Goal: Book appointment/travel/reservation

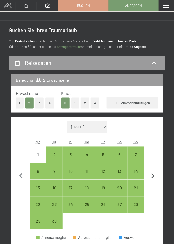
click at [154, 177] on icon "button" at bounding box center [153, 175] width 11 height 11
select select "2025-10-01"
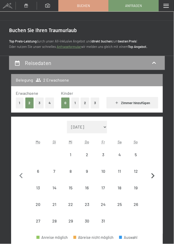
select select "2025-10-01"
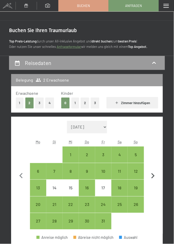
click at [154, 178] on icon "button" at bounding box center [153, 175] width 11 height 11
select select "2025-11-01"
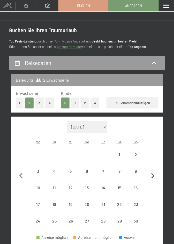
select select "2025-11-01"
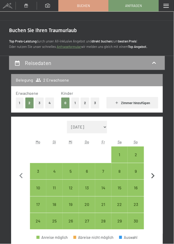
click at [155, 177] on icon "button" at bounding box center [153, 175] width 11 height 11
select select "[DATE]"
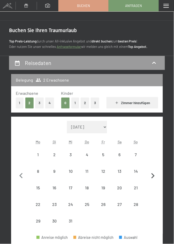
select select "[DATE]"
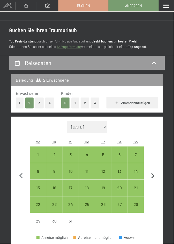
click at [155, 176] on icon "button" at bounding box center [153, 175] width 11 height 11
select select "[DATE]"
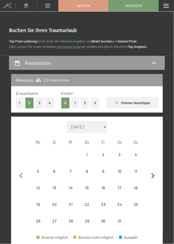
select select "[DATE]"
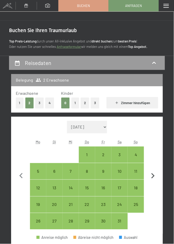
click at [154, 176] on icon "button" at bounding box center [153, 175] width 3 height 5
select select "2026-02-01"
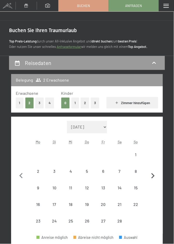
select select "2026-02-01"
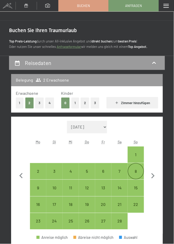
click at [138, 171] on div "8" at bounding box center [135, 176] width 15 height 15
select select "2026-02-01"
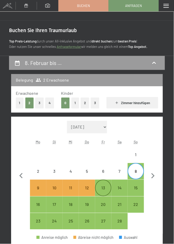
click at [104, 190] on div "13" at bounding box center [103, 193] width 15 height 15
select select "2026-02-01"
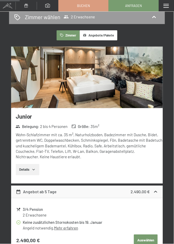
scroll to position [273, 0]
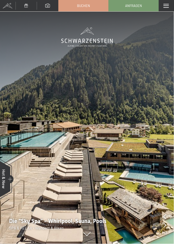
click at [171, 7] on div "Menü" at bounding box center [166, 5] width 15 height 11
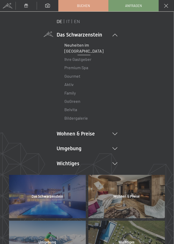
click at [83, 49] on link "Neuheiten im [GEOGRAPHIC_DATA]" at bounding box center [83, 47] width 39 height 11
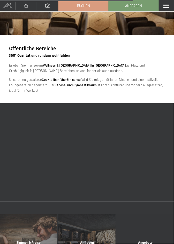
scroll to position [781, 0]
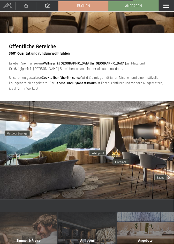
click at [169, 178] on img at bounding box center [87, 150] width 174 height 98
click at [161, 179] on img at bounding box center [87, 150] width 174 height 98
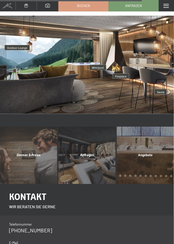
scroll to position [867, 0]
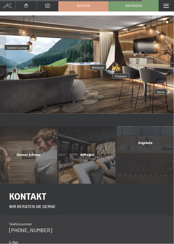
click at [150, 165] on div "Angebote Mehr erfahren" at bounding box center [145, 154] width 58 height 57
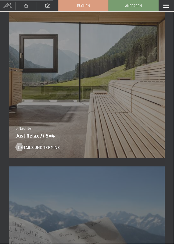
scroll to position [741, 0]
click at [45, 149] on span "Details und Termine" at bounding box center [44, 148] width 42 height 6
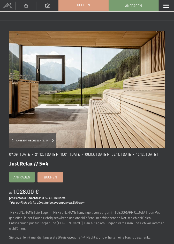
click at [83, 6] on span "Buchen" at bounding box center [83, 5] width 13 height 5
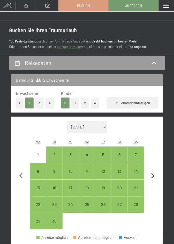
click at [155, 175] on icon "button" at bounding box center [153, 175] width 11 height 11
select select "[DATE]"
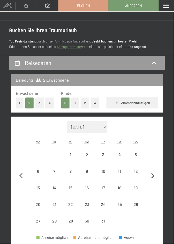
click at [155, 177] on icon "button" at bounding box center [153, 175] width 11 height 11
select select "[DATE]"
click at [154, 175] on icon "button" at bounding box center [153, 175] width 3 height 5
select select "[DATE]"
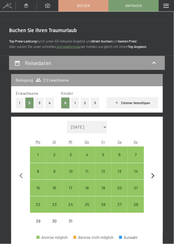
click at [156, 174] on icon "button" at bounding box center [153, 175] width 11 height 11
select select "[DATE]"
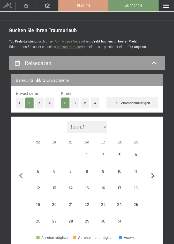
select select "[DATE]"
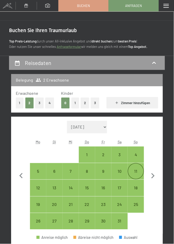
click at [138, 171] on div "11" at bounding box center [135, 176] width 15 height 15
select select "[DATE]"
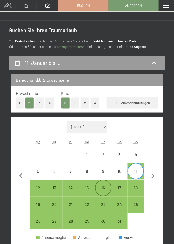
click at [103, 190] on div "16" at bounding box center [103, 193] width 15 height 15
select select "[DATE]"
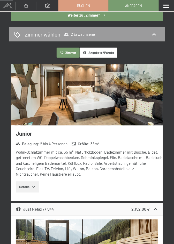
scroll to position [247, 0]
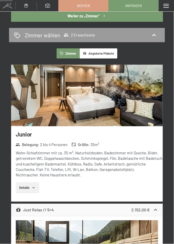
click at [123, 107] on img at bounding box center [87, 96] width 152 height 62
click at [171, 7] on div "Menü" at bounding box center [166, 5] width 15 height 11
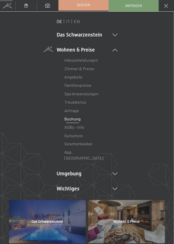
click at [85, 7] on span "Buchen" at bounding box center [83, 5] width 13 height 5
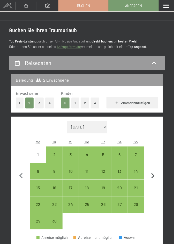
click at [153, 173] on icon "button" at bounding box center [153, 175] width 11 height 11
select select "[DATE]"
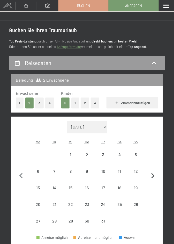
click at [156, 175] on icon "button" at bounding box center [153, 175] width 11 height 11
select select "[DATE]"
click at [155, 174] on icon "button" at bounding box center [153, 175] width 11 height 11
select select "[DATE]"
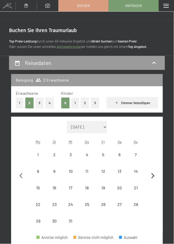
select select "[DATE]"
click at [154, 175] on icon "button" at bounding box center [153, 175] width 11 height 11
select select "[DATE]"
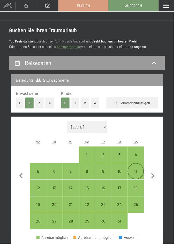
click at [137, 171] on div "11" at bounding box center [135, 176] width 15 height 15
select select "[DATE]"
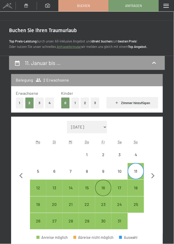
click at [103, 190] on div "16" at bounding box center [103, 193] width 15 height 15
select select "[DATE]"
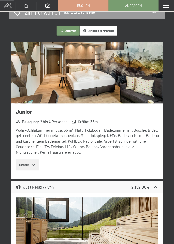
scroll to position [269, 0]
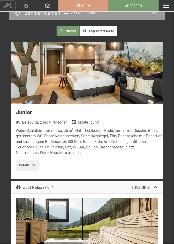
click at [30, 165] on button "Details" at bounding box center [28, 165] width 24 height 11
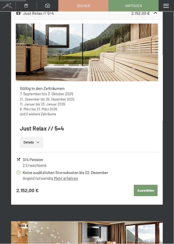
scroll to position [522, 0]
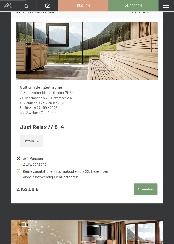
click at [33, 142] on button "Details" at bounding box center [32, 140] width 24 height 11
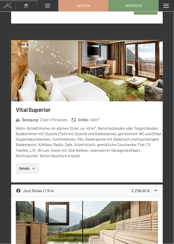
scroll to position [783, 0]
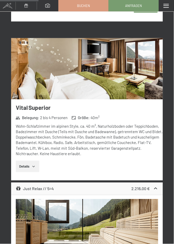
click at [32, 164] on icon "button" at bounding box center [34, 166] width 4 height 4
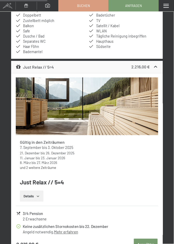
scroll to position [982, 0]
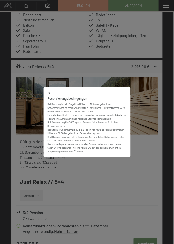
click at [50, 95] on icon at bounding box center [49, 93] width 4 height 4
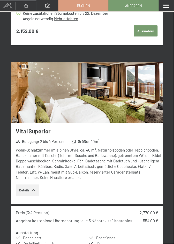
scroll to position [758, 0]
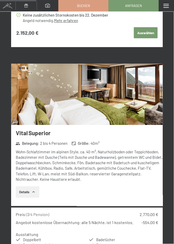
click at [86, 89] on img at bounding box center [87, 95] width 152 height 62
click at [169, 6] on span at bounding box center [166, 6] width 5 height 4
